Goal: Task Accomplishment & Management: Manage account settings

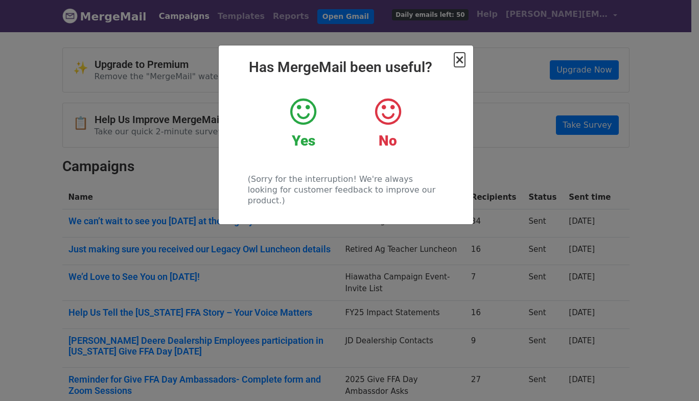
click at [459, 59] on span "×" at bounding box center [459, 60] width 10 height 14
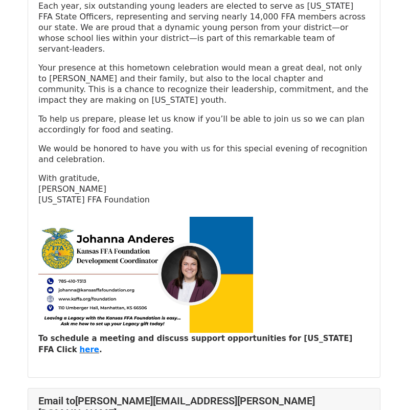
scroll to position [3678, 0]
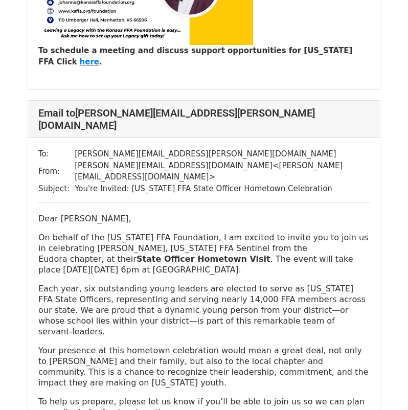
scroll to position [6846, 0]
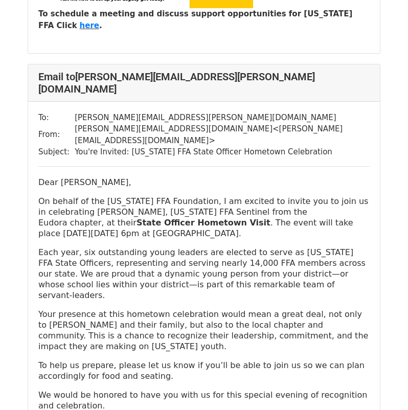
scroll to position [5722, 0]
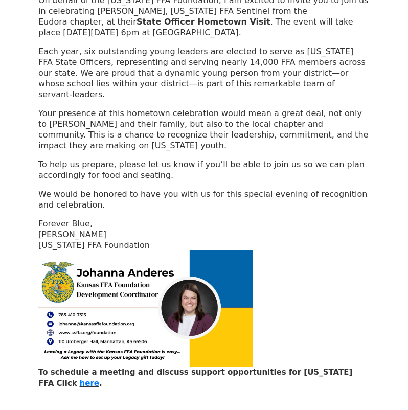
scroll to position [6744, 0]
